Goal: Information Seeking & Learning: Check status

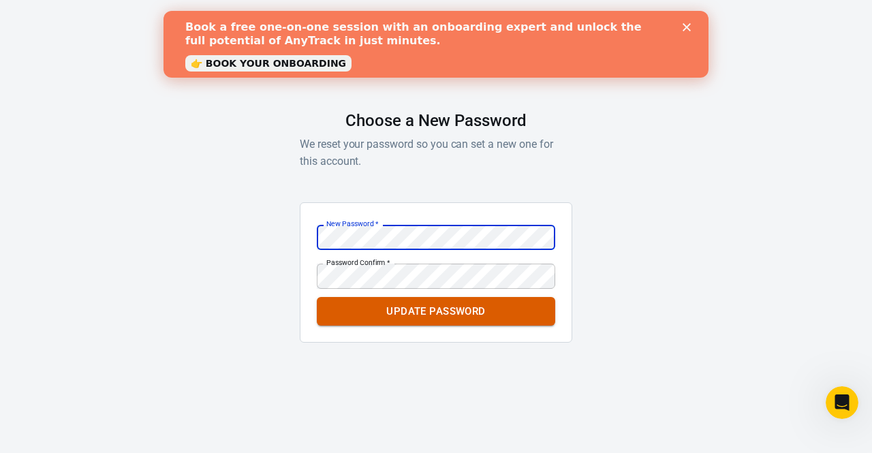
click at [424, 318] on button "Update Password" at bounding box center [436, 311] width 238 height 29
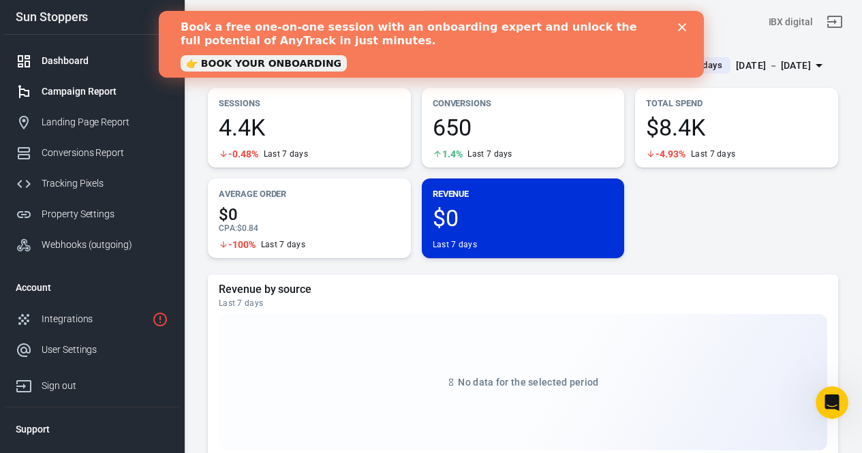
click at [63, 91] on div "Campaign Report" at bounding box center [105, 91] width 127 height 14
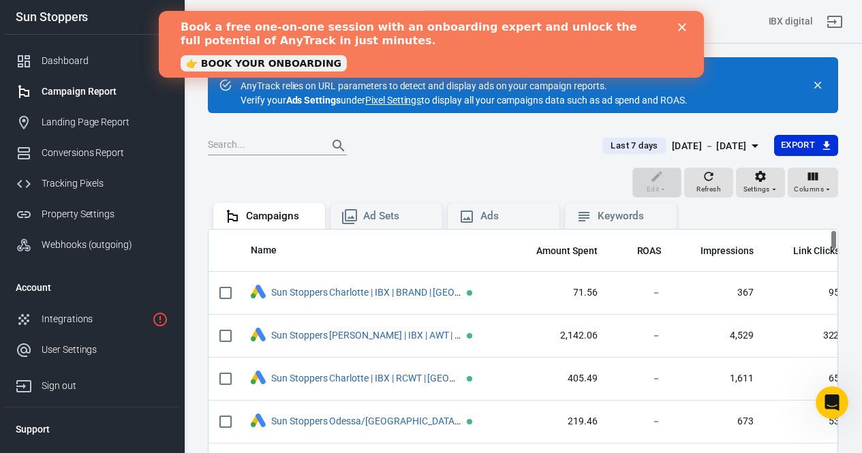
click at [685, 30] on icon "Close" at bounding box center [681, 27] width 8 height 8
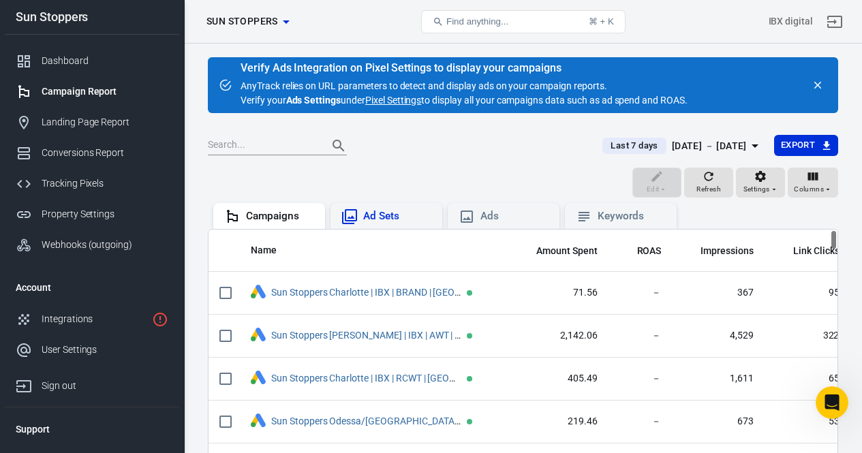
click at [400, 212] on div "Ad Sets" at bounding box center [397, 216] width 68 height 14
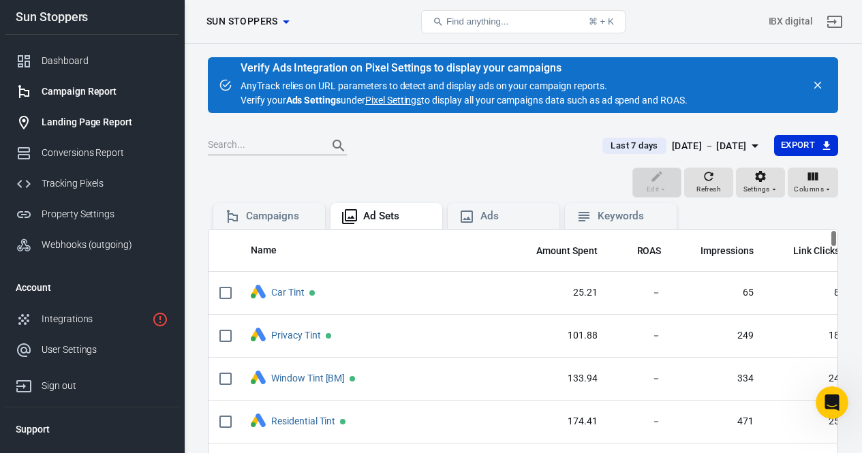
click at [76, 123] on div "Landing Page Report" at bounding box center [105, 122] width 127 height 14
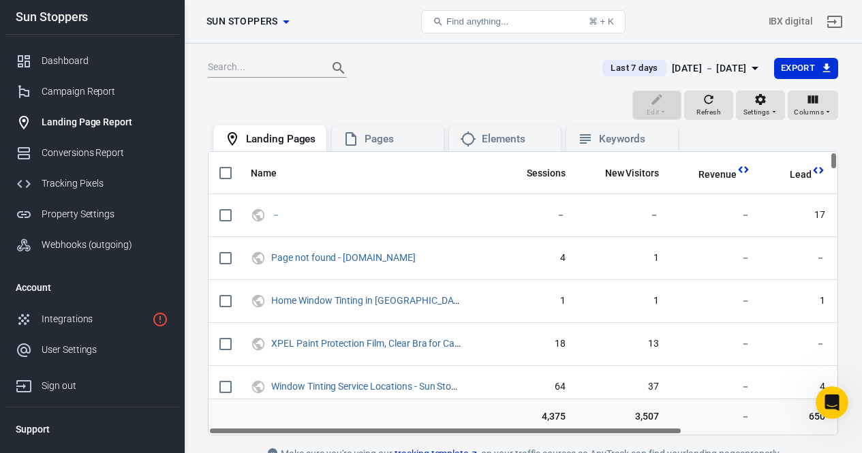
click at [283, 27] on icon "button" at bounding box center [286, 22] width 16 height 16
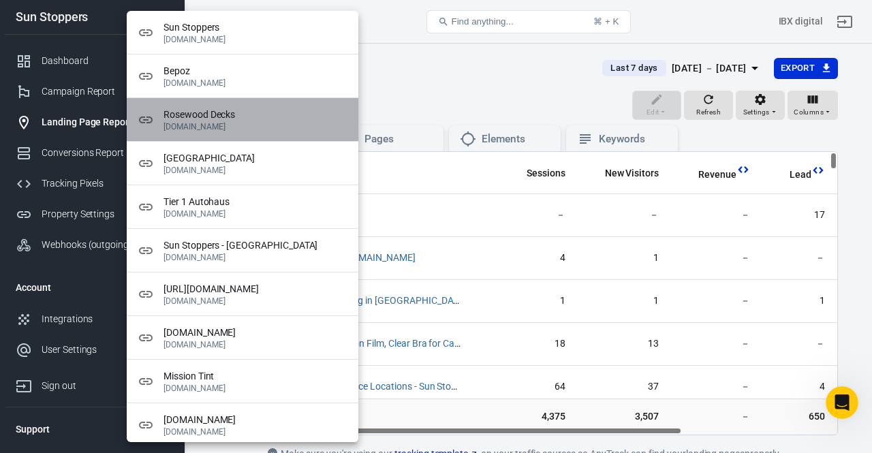
click at [219, 116] on span "Rosewood Decks" at bounding box center [255, 115] width 184 height 14
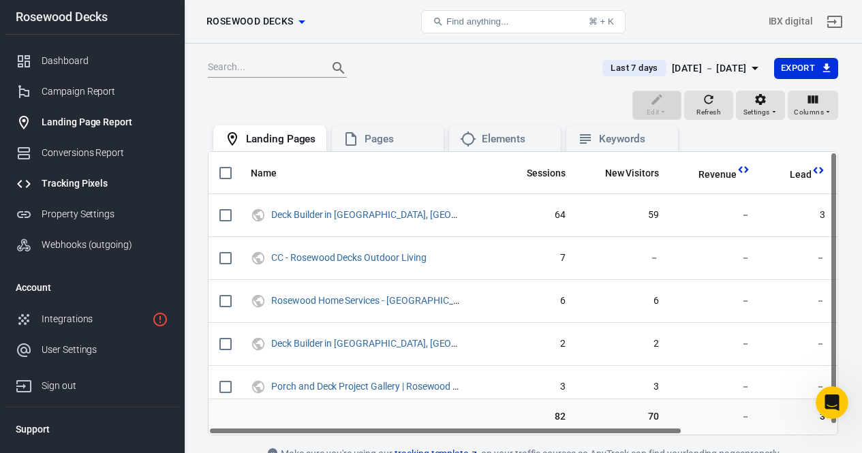
click at [64, 185] on div "Tracking Pixels" at bounding box center [105, 183] width 127 height 14
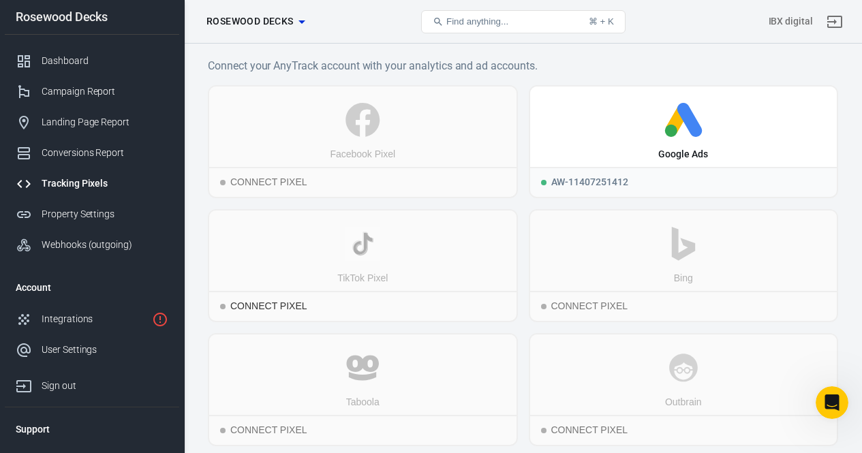
click at [433, 255] on icon at bounding box center [363, 244] width 296 height 34
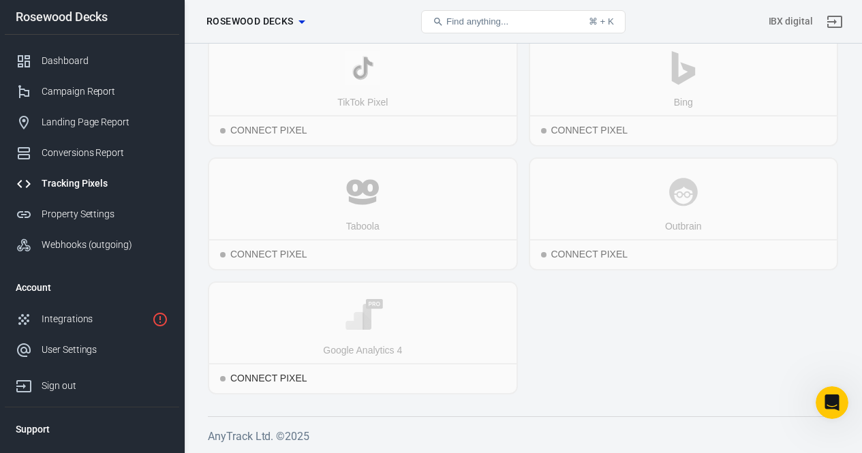
click at [288, 333] on div "Google Analytics 4" at bounding box center [362, 323] width 307 height 80
drag, startPoint x: 354, startPoint y: 332, endPoint x: 358, endPoint y: 320, distance: 12.5
click at [354, 332] on rect at bounding box center [354, 322] width 21 height 22
click at [398, 313] on icon at bounding box center [363, 316] width 296 height 34
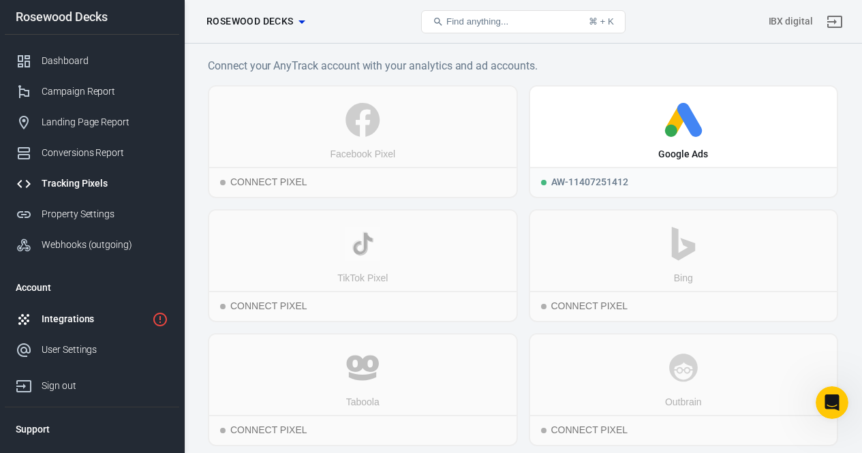
click at [90, 320] on div "Integrations" at bounding box center [94, 319] width 105 height 14
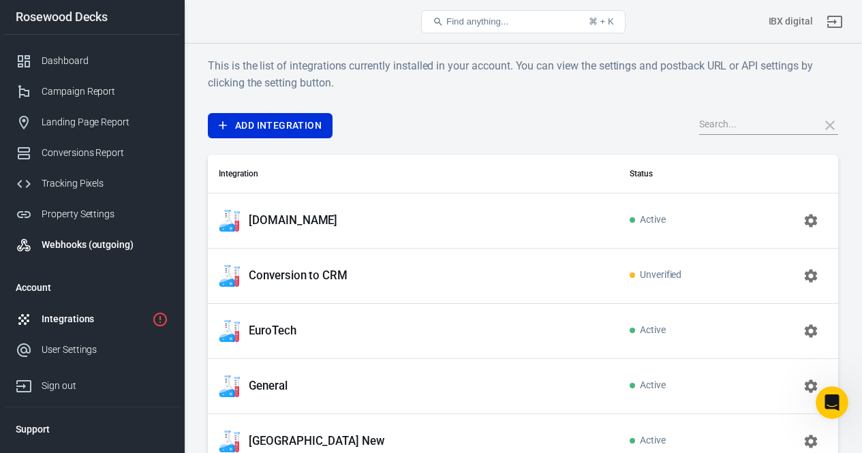
click at [61, 242] on div "Webhooks (outgoing)" at bounding box center [105, 245] width 127 height 14
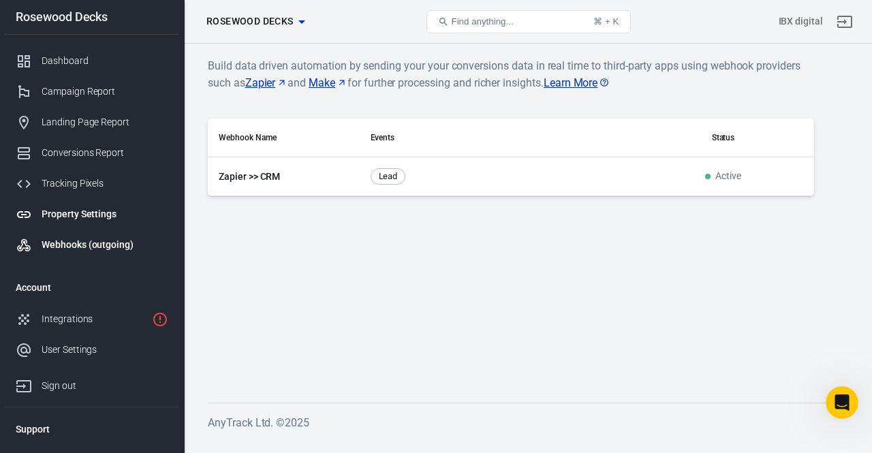
click at [61, 217] on div "Property Settings" at bounding box center [105, 214] width 127 height 14
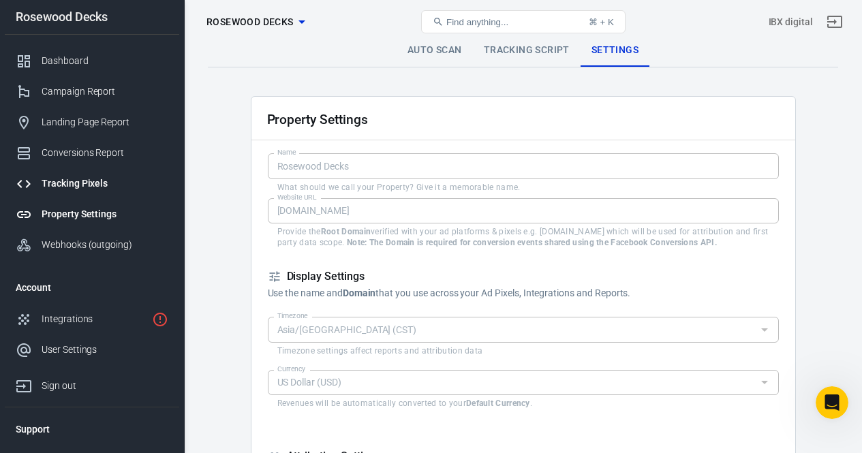
click at [64, 181] on div "Tracking Pixels" at bounding box center [105, 183] width 127 height 14
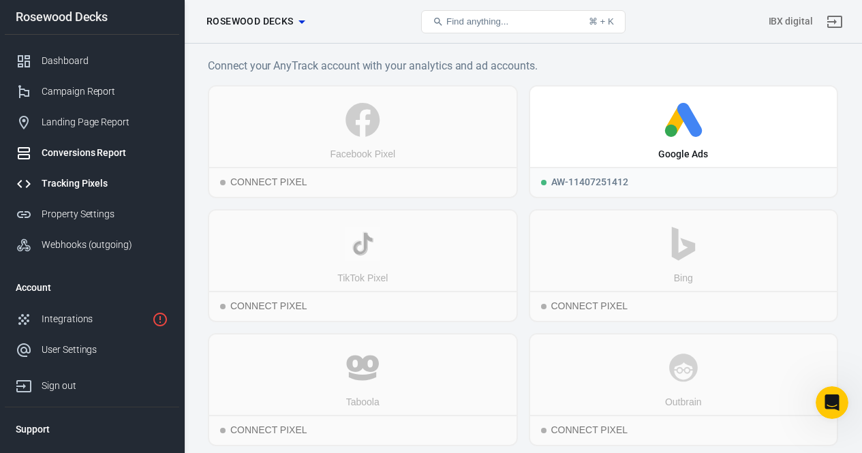
click at [59, 151] on div "Conversions Report" at bounding box center [105, 153] width 127 height 14
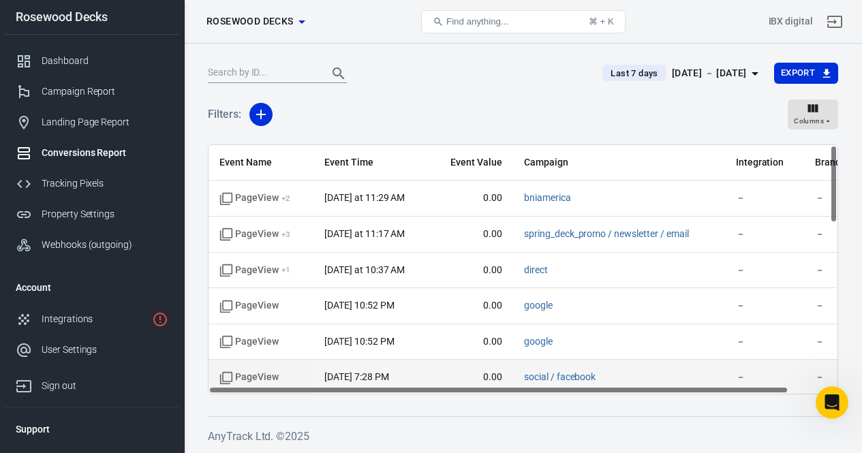
drag, startPoint x: 472, startPoint y: 390, endPoint x: 388, endPoint y: 373, distance: 86.0
click at [390, 384] on div "Event Name Event Time Event Value Campaign Integration Brand Name PageView + 2 …" at bounding box center [523, 269] width 630 height 250
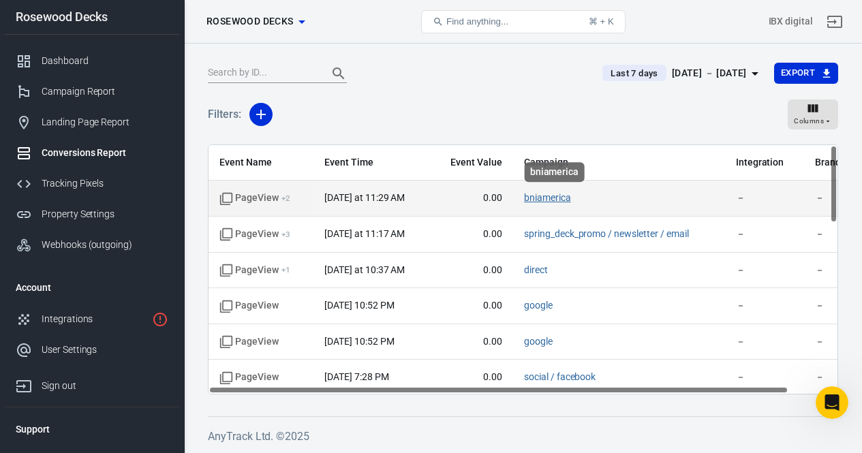
click at [553, 196] on link "bniamerica" at bounding box center [547, 197] width 47 height 11
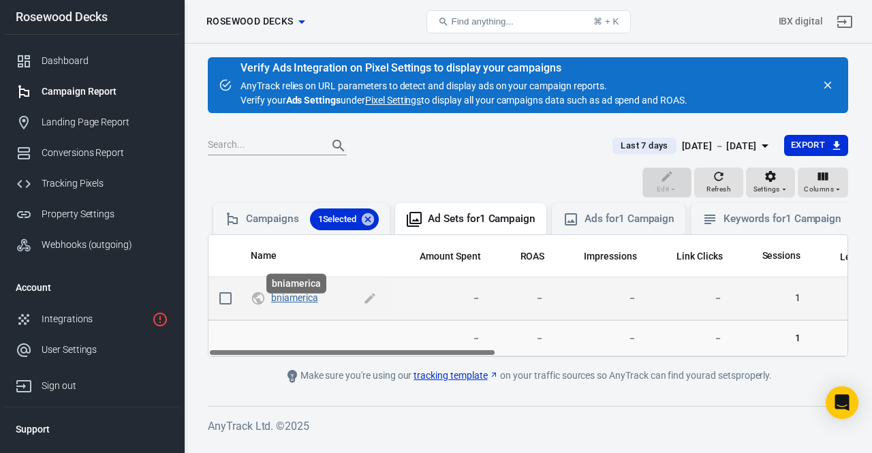
click at [293, 303] on link "bniamerica" at bounding box center [294, 297] width 47 height 11
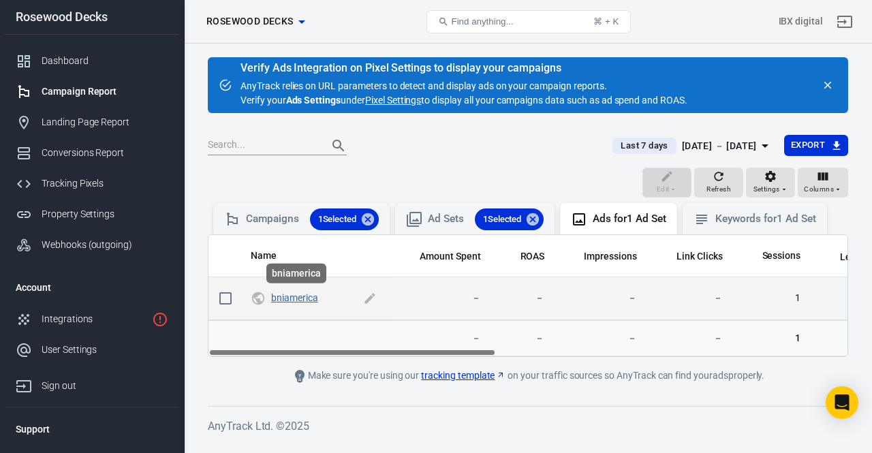
click at [287, 298] on link "bniamerica" at bounding box center [294, 297] width 47 height 11
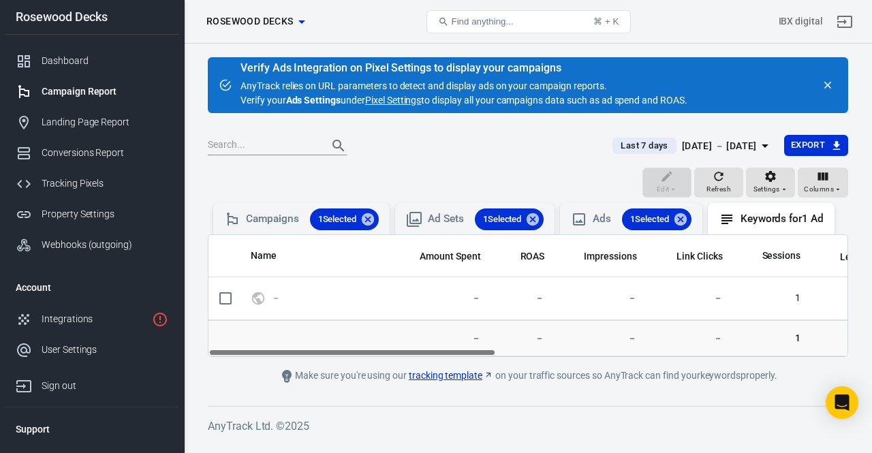
drag, startPoint x: 444, startPoint y: 363, endPoint x: 138, endPoint y: 290, distance: 315.1
click at [130, 320] on div "Keywords Rosewood Decks Find anything... ⌘ + K IBX digital Rosewood Decks Dashb…" at bounding box center [436, 243] width 872 height 399
click at [283, 217] on div "Campaigns 1 Selected" at bounding box center [312, 219] width 133 height 22
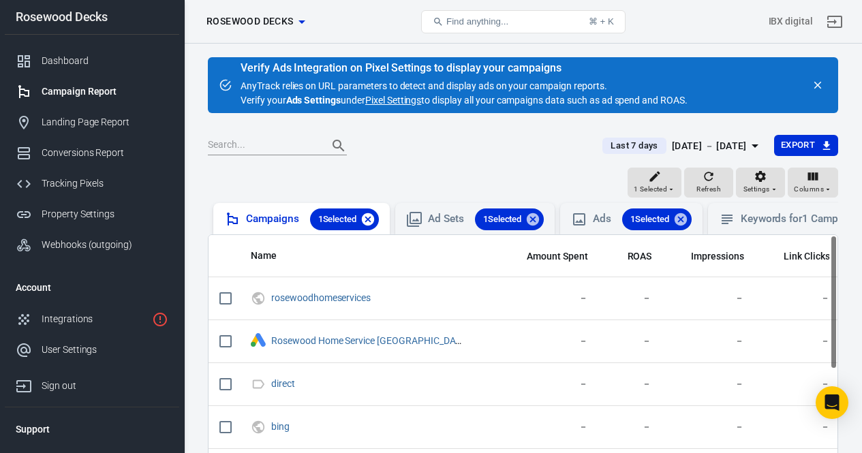
click at [371, 217] on icon at bounding box center [368, 219] width 12 height 12
checkbox input "false"
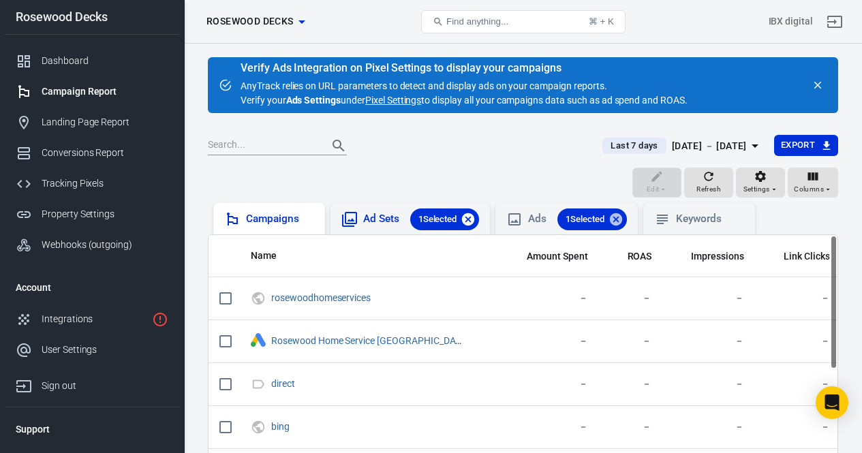
click at [469, 217] on icon at bounding box center [467, 219] width 15 height 15
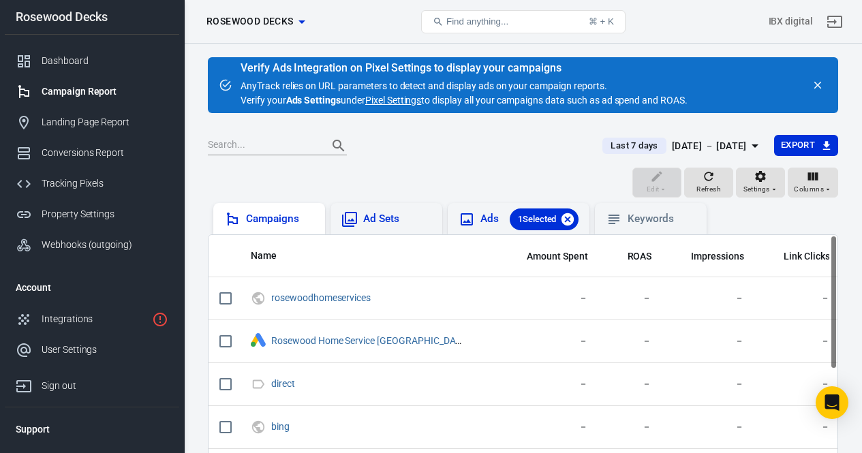
click at [569, 217] on icon at bounding box center [567, 219] width 15 height 15
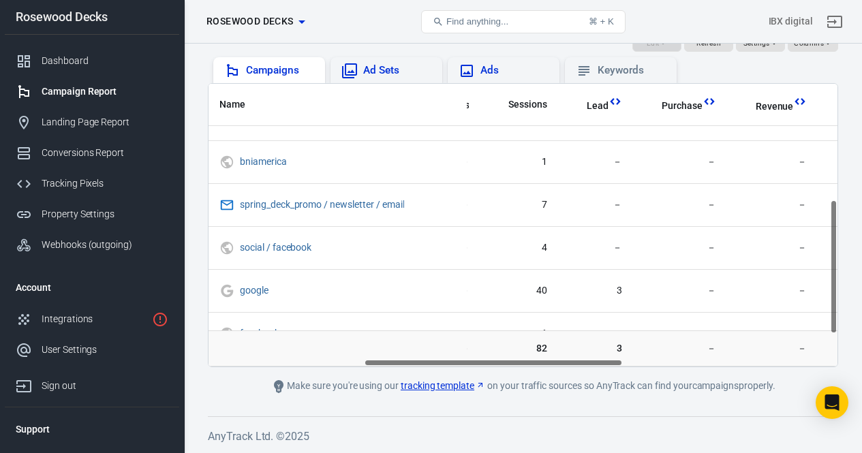
scroll to position [242, 381]
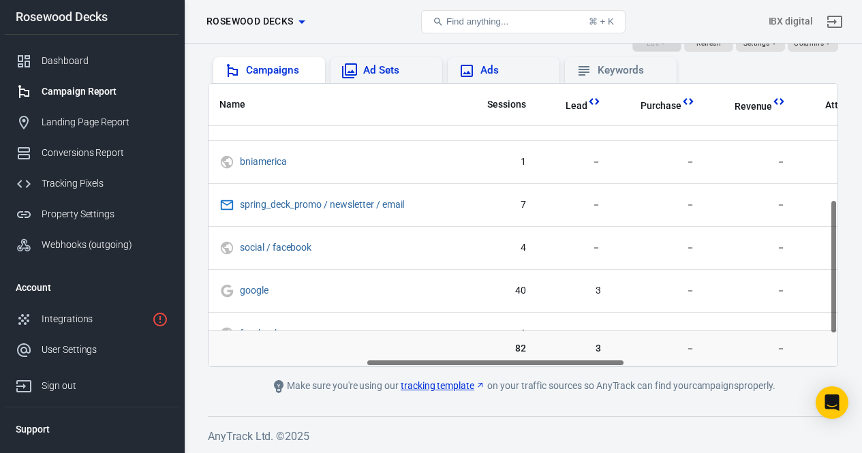
drag, startPoint x: 381, startPoint y: 360, endPoint x: 539, endPoint y: 369, distance: 158.3
click at [539, 369] on main "Verify Ads Integration on Pixel Settings to display your campaigns AnyTrack rel…" at bounding box center [523, 152] width 630 height 483
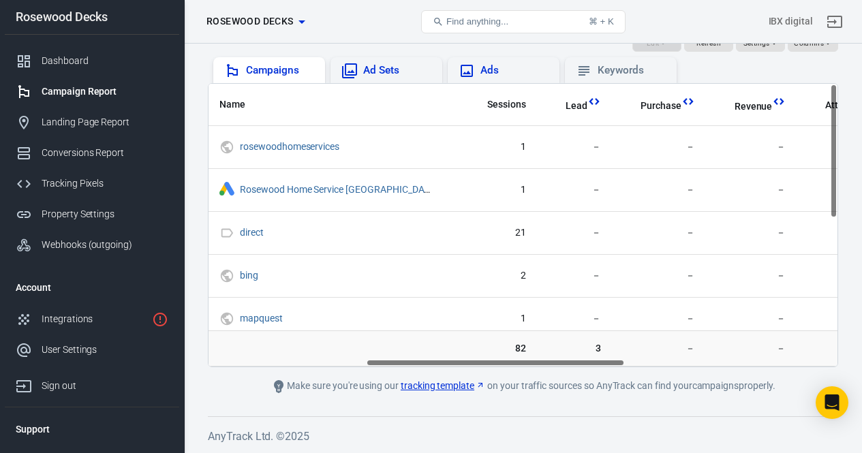
scroll to position [0, 0]
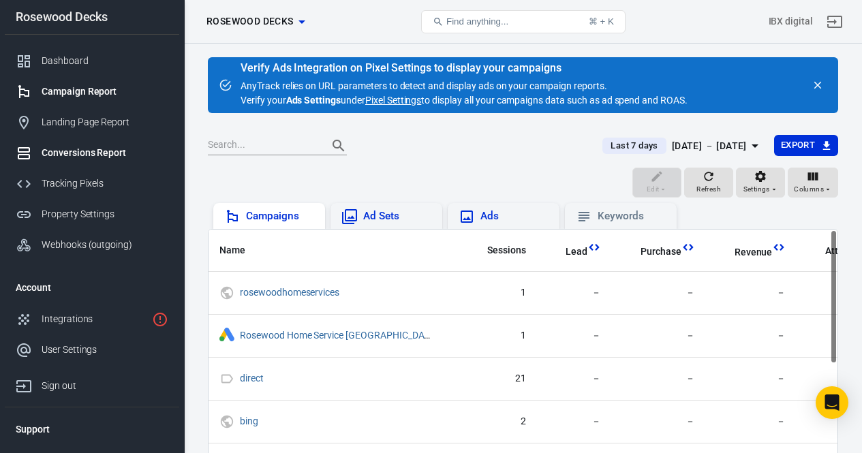
click at [60, 152] on div "Conversions Report" at bounding box center [105, 153] width 127 height 14
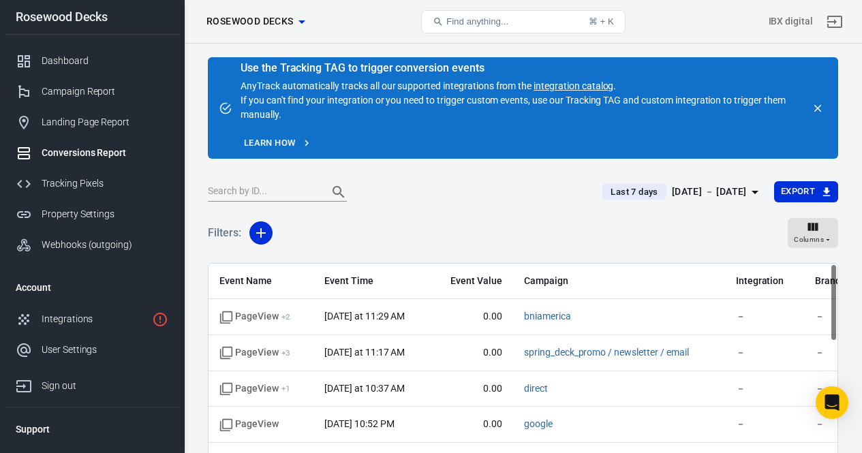
click at [467, 199] on div at bounding box center [397, 192] width 378 height 19
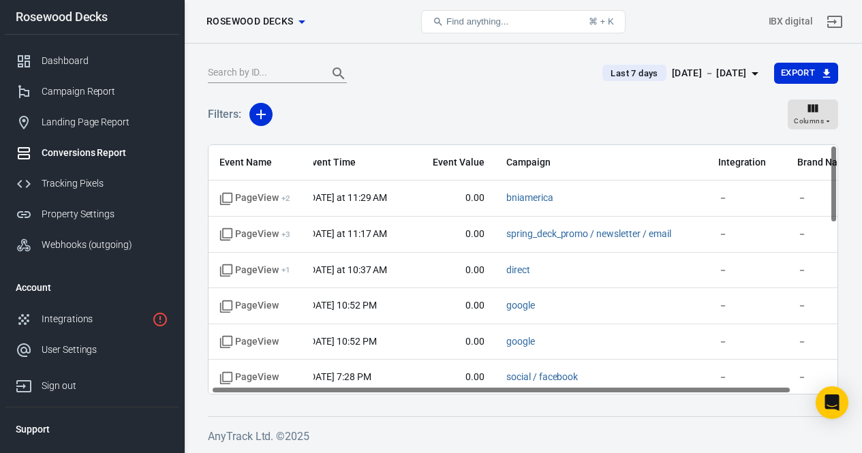
scroll to position [0, 52]
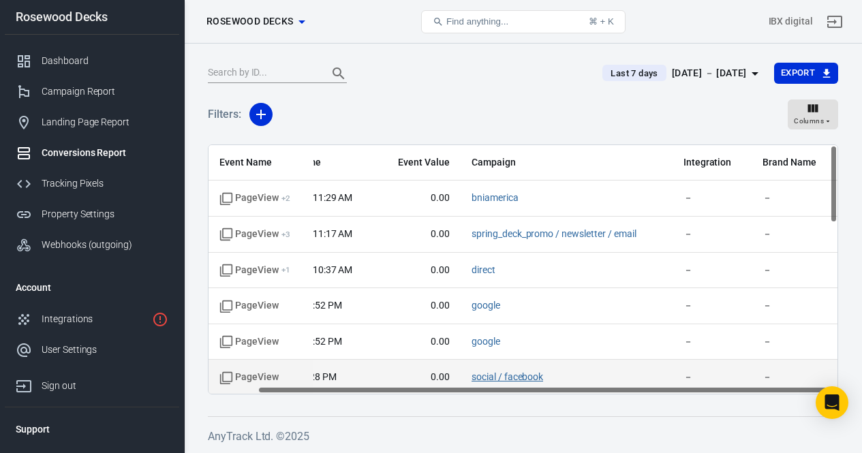
drag, startPoint x: 451, startPoint y: 391, endPoint x: 527, endPoint y: 381, distance: 76.9
click at [545, 388] on div "Event Name Event Time Event Value Campaign Integration Brand Name PageView + 2 …" at bounding box center [522, 269] width 629 height 249
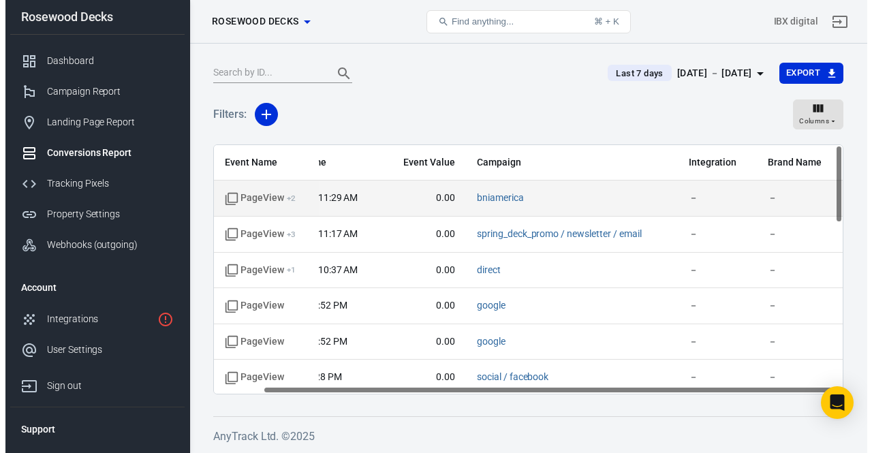
scroll to position [0, 0]
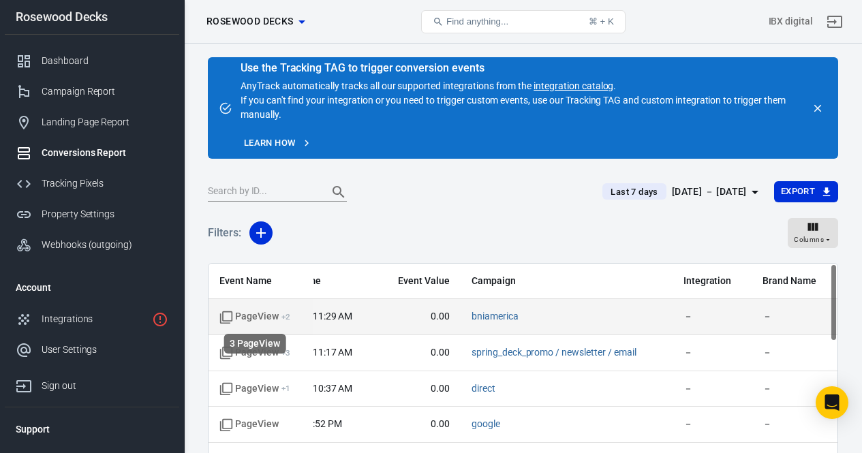
click at [232, 317] on icon "scrollable content" at bounding box center [226, 317] width 12 height 12
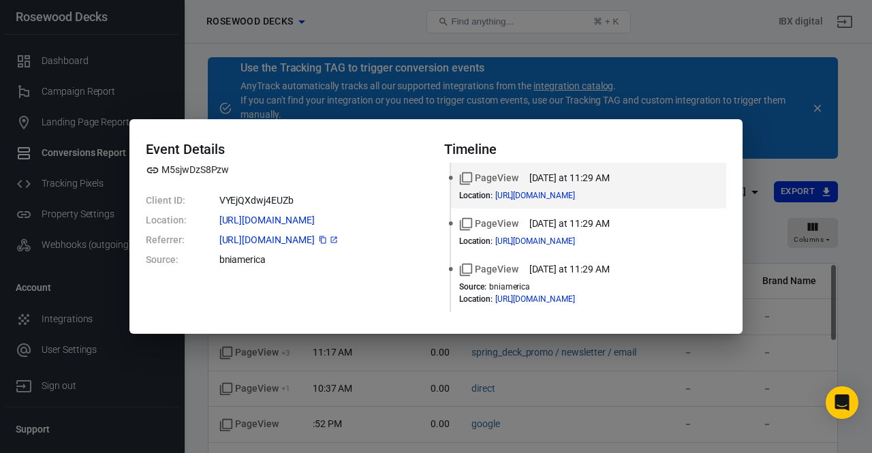
click at [336, 237] on icon at bounding box center [333, 239] width 6 height 6
